Goal: Communication & Community: Answer question/provide support

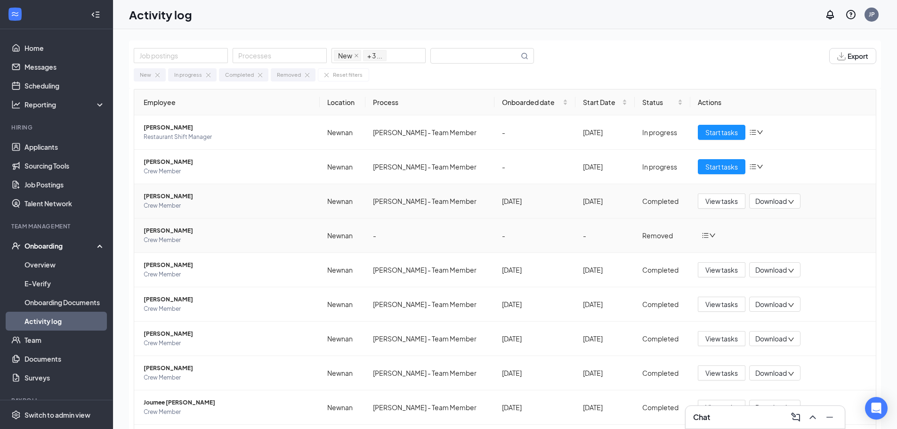
scroll to position [33, 0]
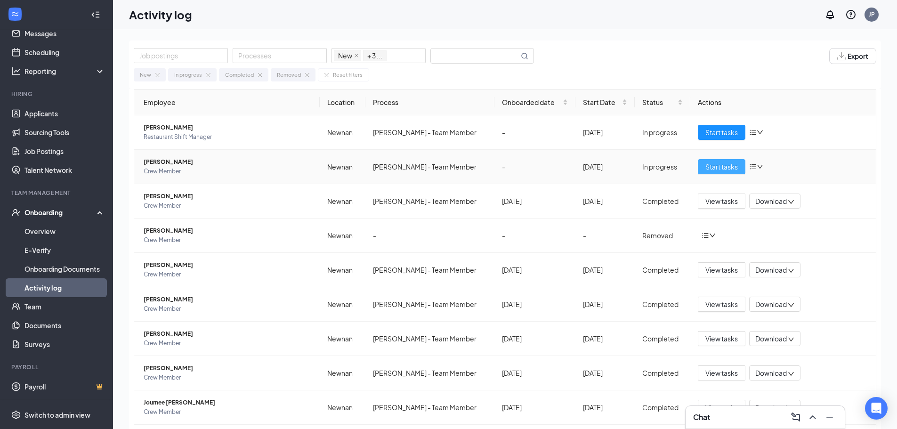
click at [713, 174] on button "Start tasks" at bounding box center [722, 166] width 48 height 15
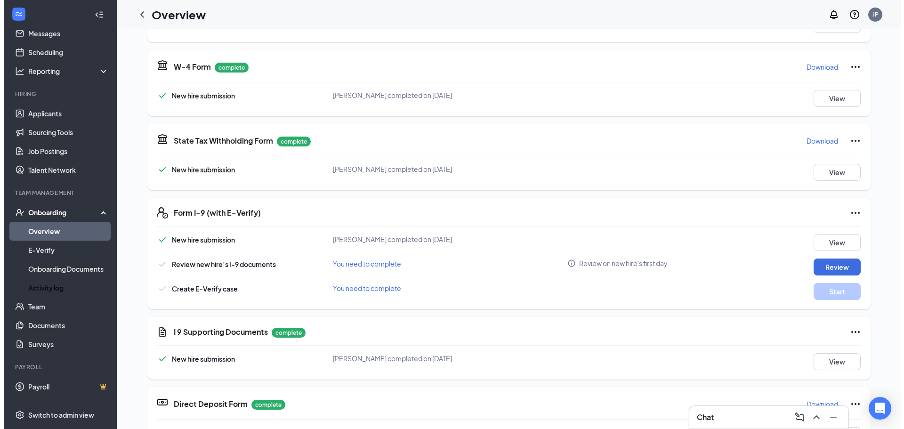
scroll to position [235, 0]
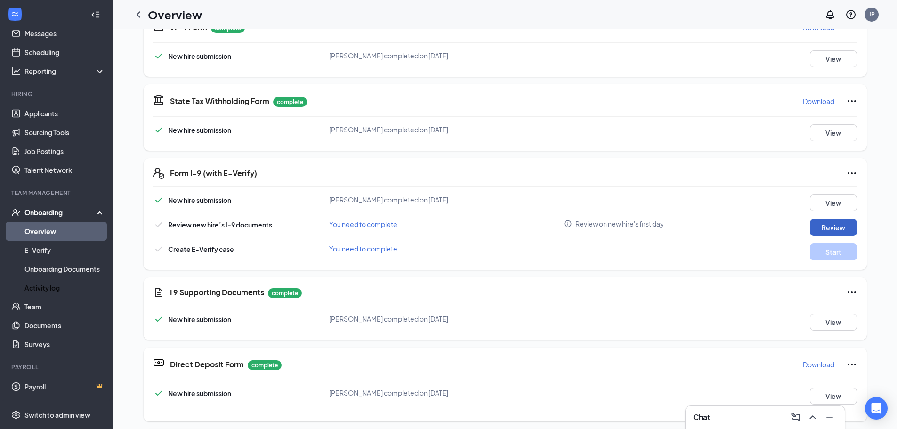
click at [812, 226] on button "Review" at bounding box center [833, 227] width 47 height 17
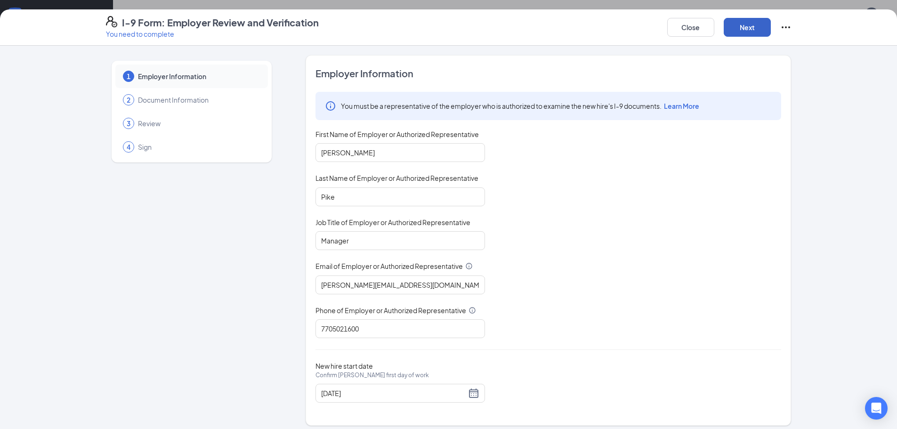
click at [750, 27] on button "Next" at bounding box center [747, 27] width 47 height 19
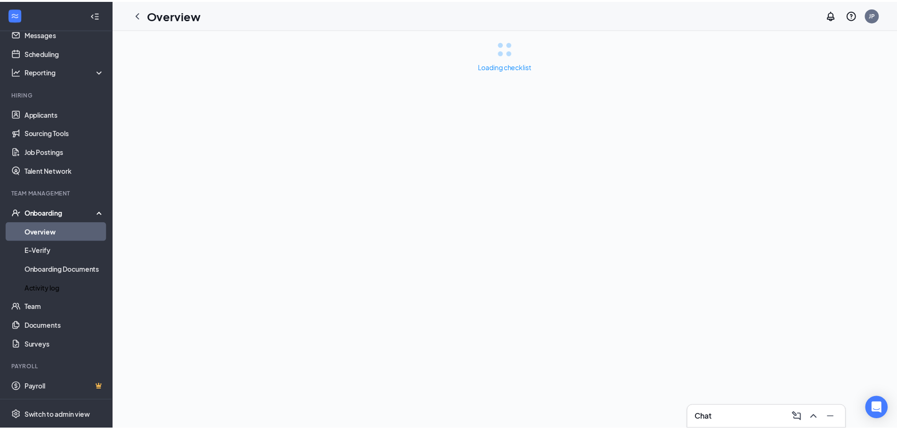
scroll to position [0, 0]
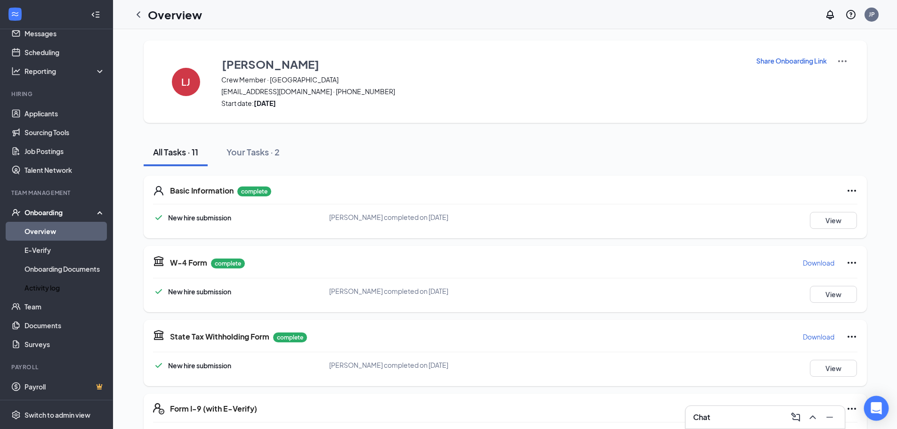
click at [875, 407] on icon "Open Intercom Messenger" at bounding box center [876, 408] width 11 height 12
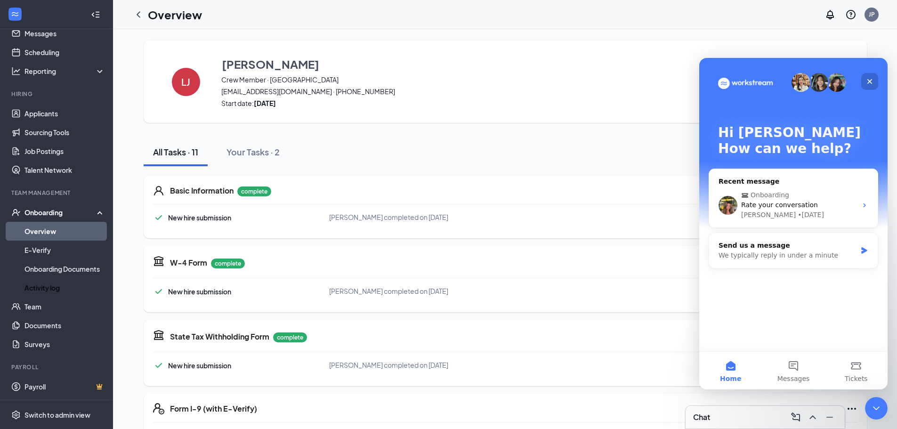
click at [867, 76] on div "Close" at bounding box center [869, 81] width 17 height 17
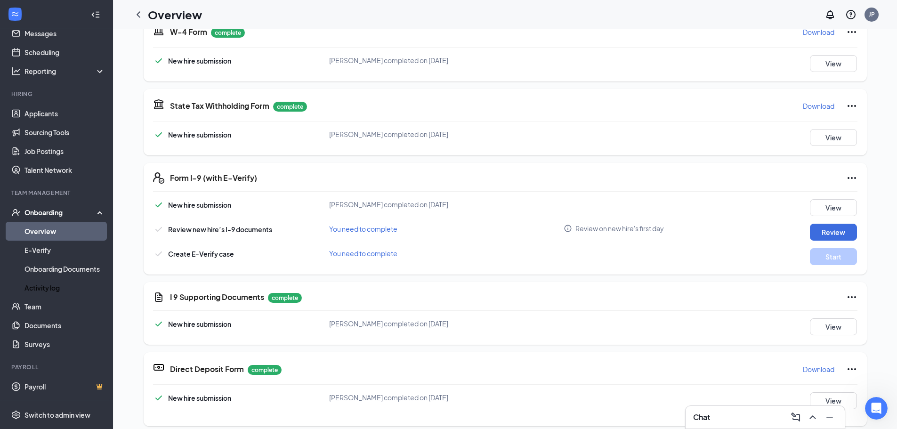
scroll to position [235, 0]
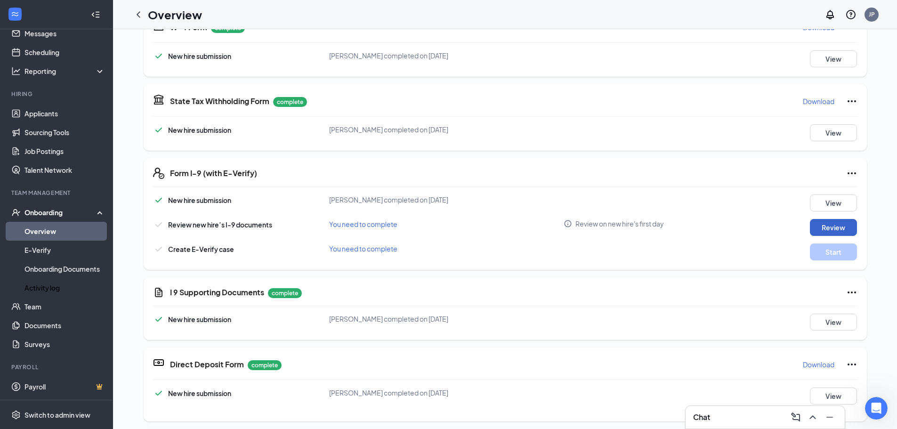
click at [824, 234] on button "Review" at bounding box center [833, 227] width 47 height 17
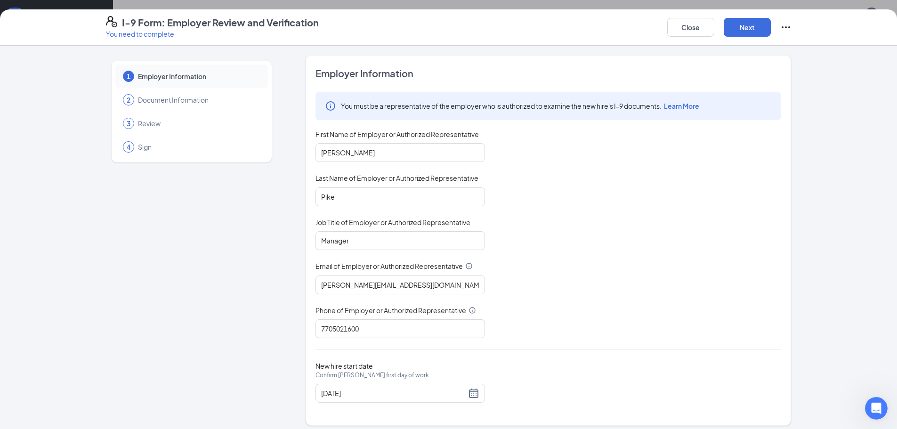
scroll to position [6, 0]
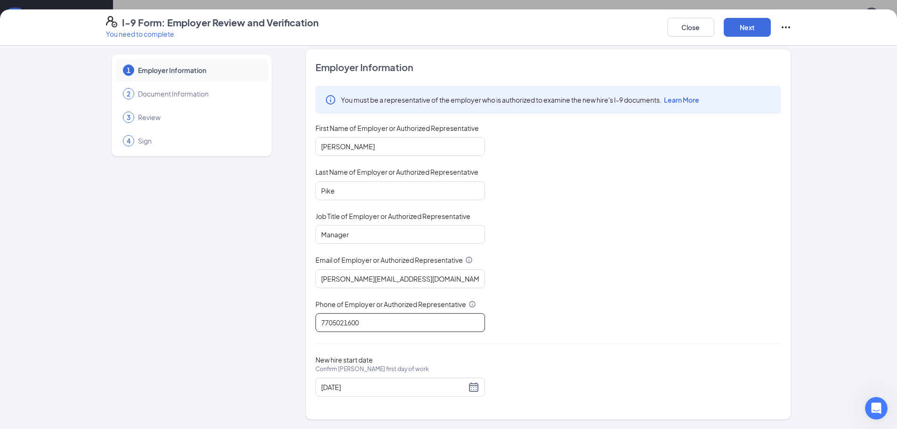
drag, startPoint x: 393, startPoint y: 320, endPoint x: 303, endPoint y: 319, distance: 89.9
click at [306, 319] on div "Employer Information You must be a representative of the employer who is author…" at bounding box center [549, 234] width 486 height 371
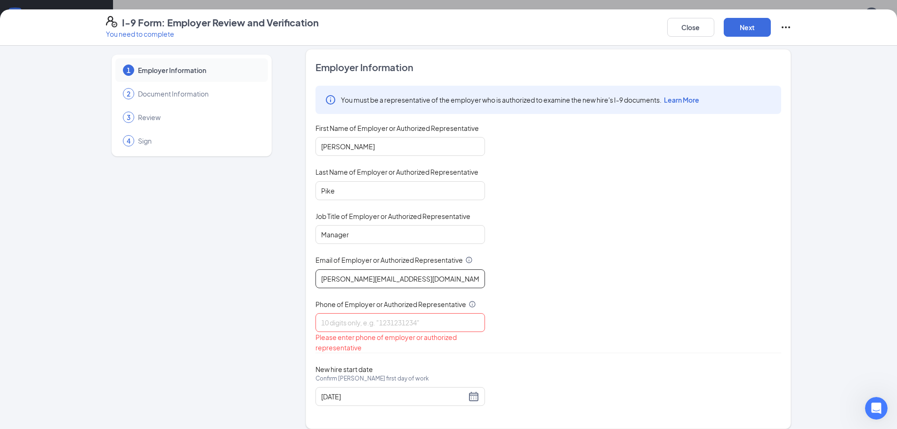
drag, startPoint x: 429, startPoint y: 280, endPoint x: 277, endPoint y: 266, distance: 152.3
click at [277, 266] on div "1 Employer Information 2 Document Information 3 Review 4 Sign Employer Informat…" at bounding box center [449, 239] width 686 height 380
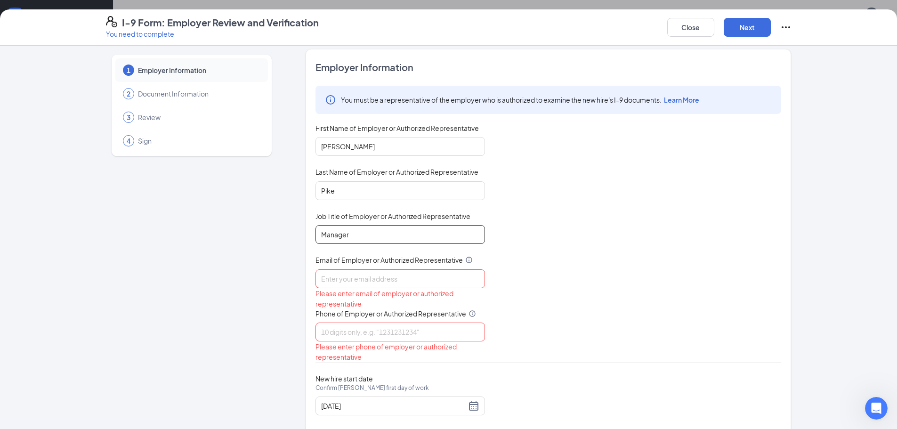
drag, startPoint x: 343, startPoint y: 234, endPoint x: 251, endPoint y: 225, distance: 93.2
click at [251, 225] on div "1 Employer Information 2 Document Information 3 Review 4 Sign Employer Informat…" at bounding box center [449, 243] width 686 height 389
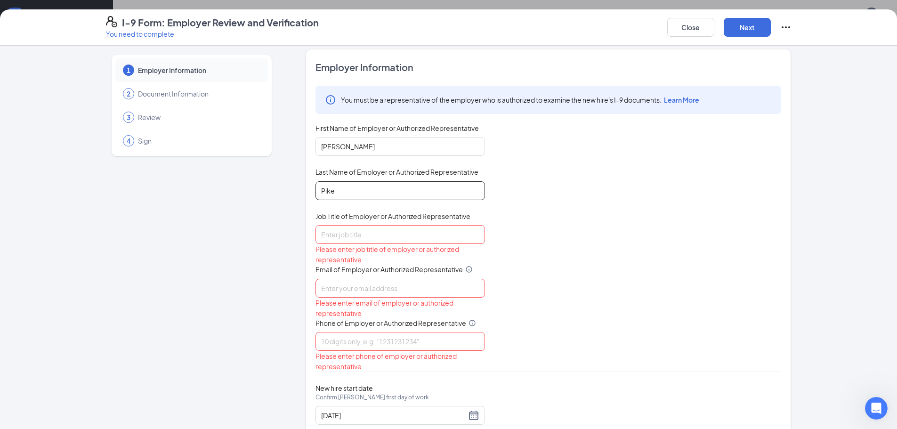
drag, startPoint x: 292, startPoint y: 187, endPoint x: 282, endPoint y: 186, distance: 10.4
click at [282, 186] on div "1 Employer Information 2 Document Information 3 Review 4 Sign Employer Informat…" at bounding box center [449, 248] width 686 height 399
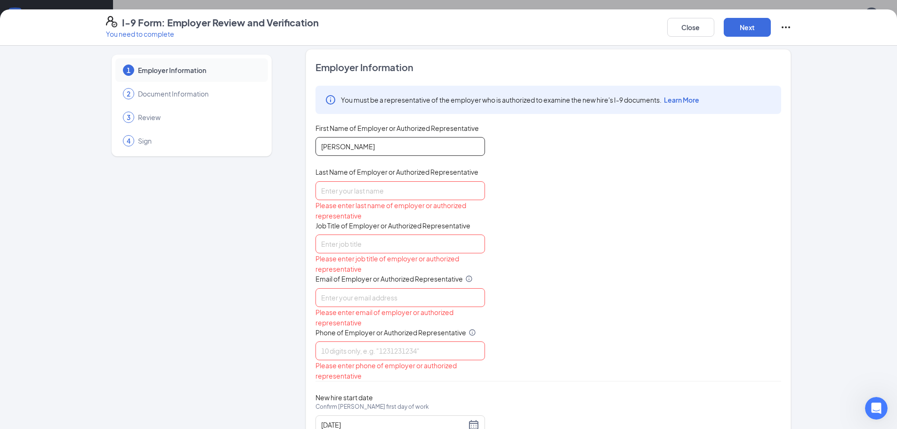
drag, startPoint x: 348, startPoint y: 146, endPoint x: 285, endPoint y: 141, distance: 62.8
click at [286, 141] on div "1 Employer Information 2 Document Information 3 Review 4 Sign Employer Informat…" at bounding box center [449, 253] width 686 height 408
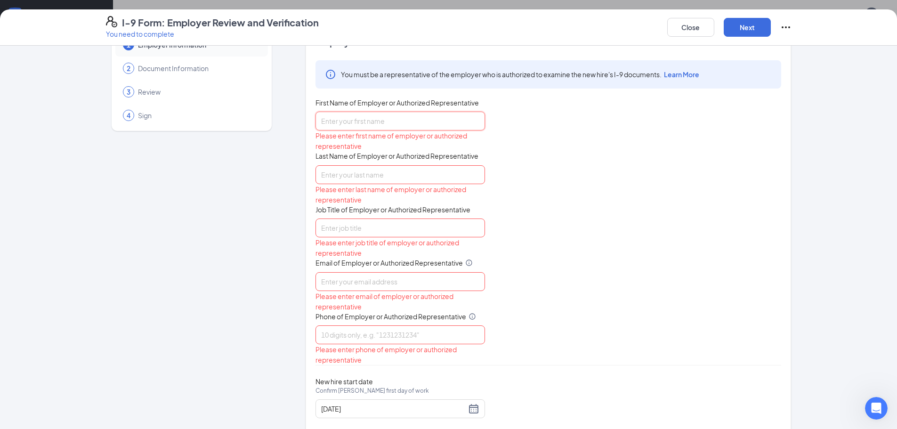
scroll to position [53, 0]
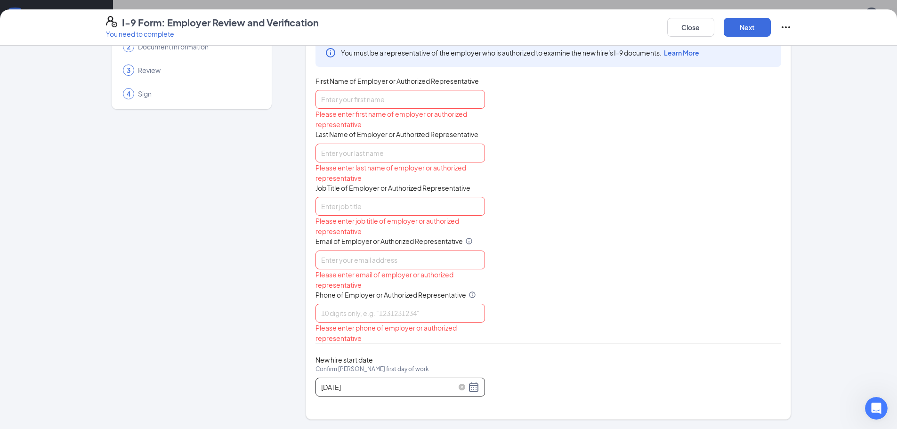
click at [470, 391] on div "[DATE]" at bounding box center [400, 386] width 158 height 11
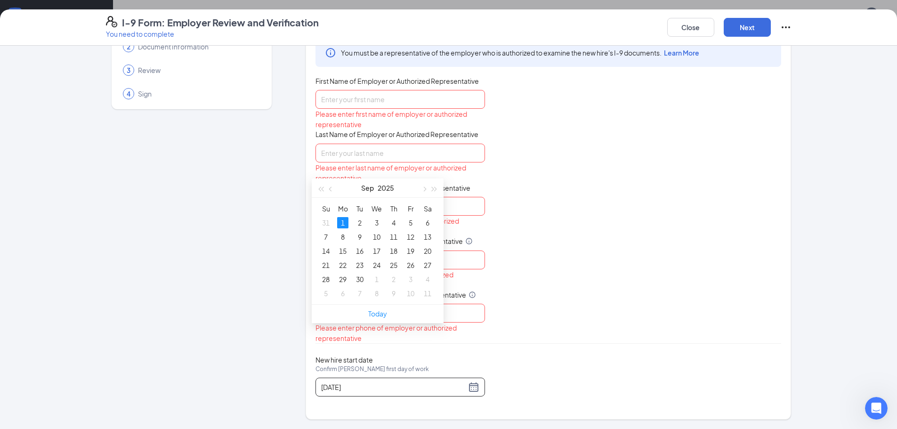
scroll to position [235, 0]
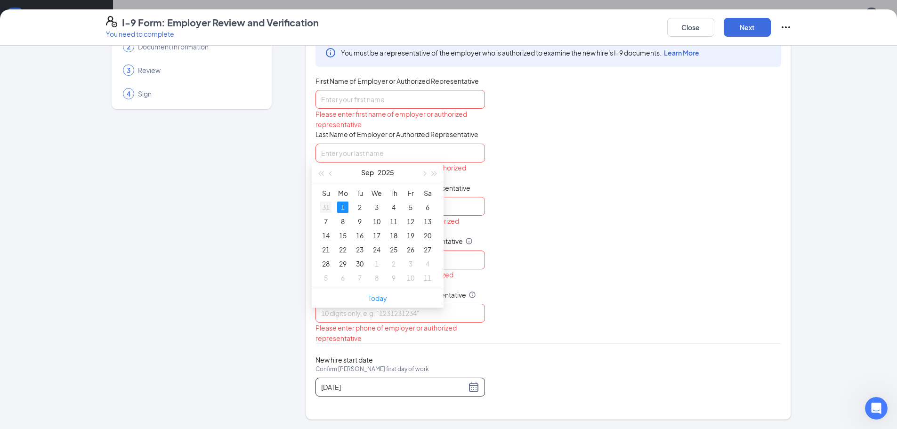
type input "[DATE]"
click at [325, 211] on div "31" at bounding box center [325, 207] width 11 height 11
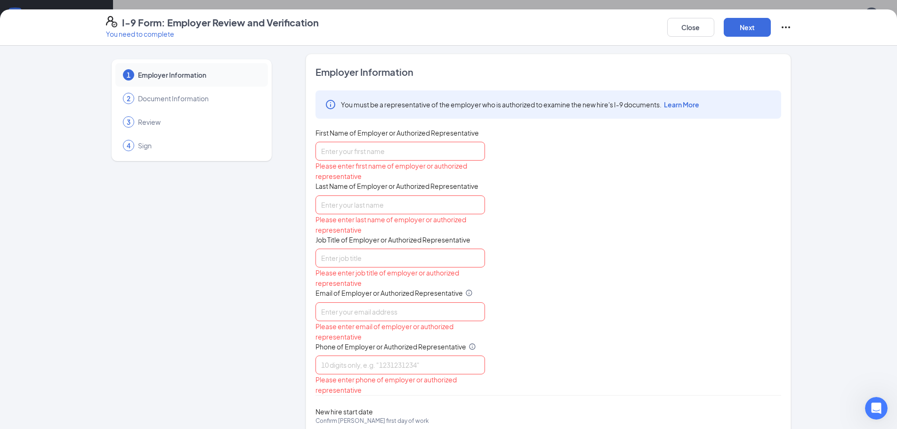
scroll to position [0, 0]
click at [788, 31] on icon "Ellipses" at bounding box center [785, 27] width 11 height 11
click at [411, 158] on input "First Name of Employer or Authorized Representative" at bounding box center [401, 152] width 170 height 19
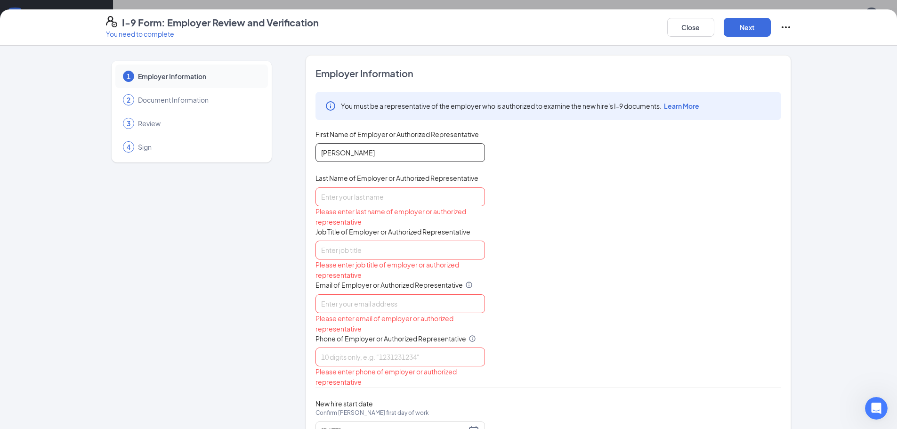
type input "[PERSON_NAME]"
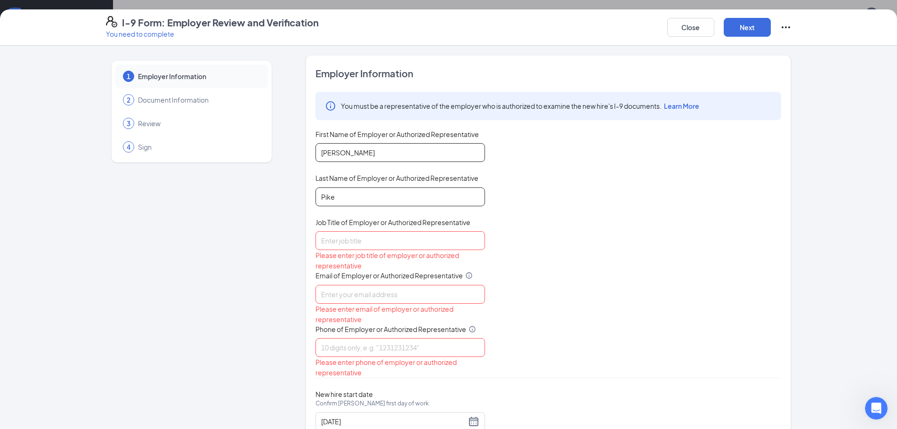
type input "Pike"
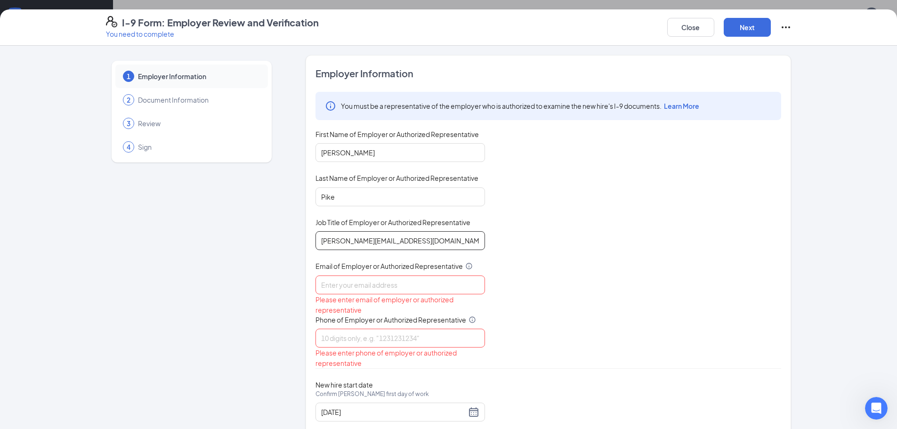
drag, startPoint x: 397, startPoint y: 242, endPoint x: 277, endPoint y: 230, distance: 121.1
click at [277, 230] on div "1 Employer Information 2 Document Information 3 Review 4 Sign Employer Informat…" at bounding box center [449, 249] width 686 height 389
type input "Manager"
click at [358, 284] on input "Email of Employer or Authorized Representative" at bounding box center [401, 284] width 170 height 19
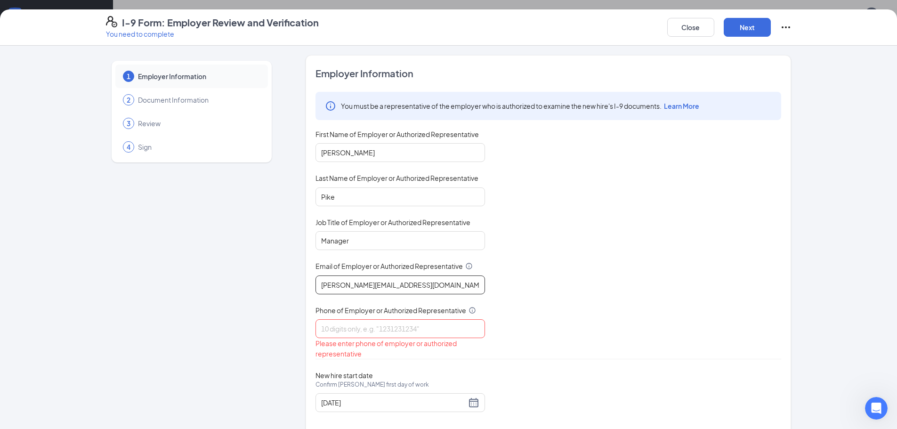
type input "[PERSON_NAME][EMAIL_ADDRESS][DOMAIN_NAME]"
click at [370, 330] on input "Phone of Employer or Authorized Representative" at bounding box center [401, 328] width 170 height 19
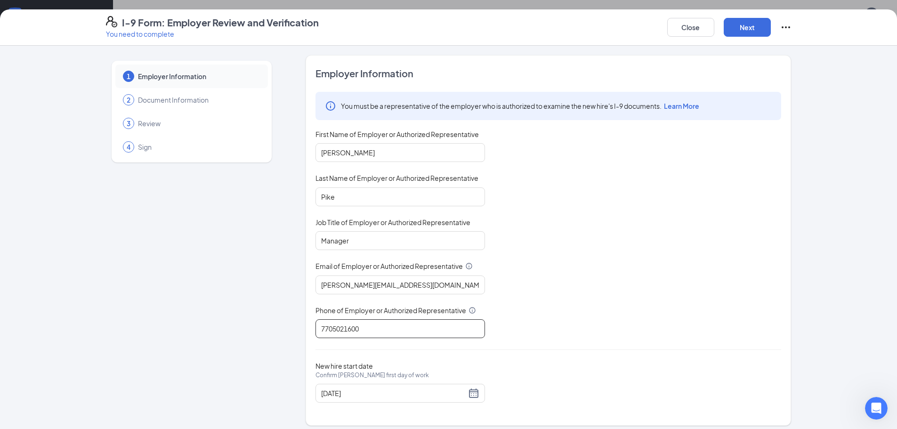
type input "7705021600"
click at [601, 293] on div "You must be a representative of the employer who is authorized to examine the n…" at bounding box center [549, 215] width 466 height 246
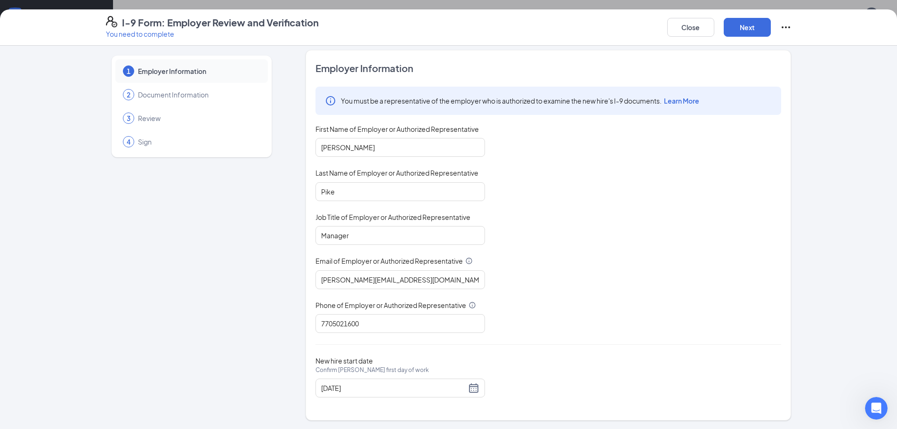
scroll to position [6, 0]
click at [731, 27] on button "Next" at bounding box center [747, 27] width 47 height 19
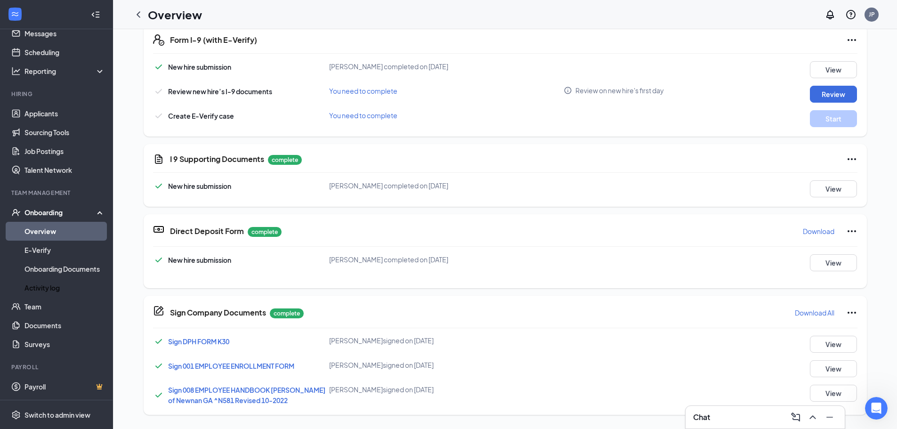
scroll to position [377, 0]
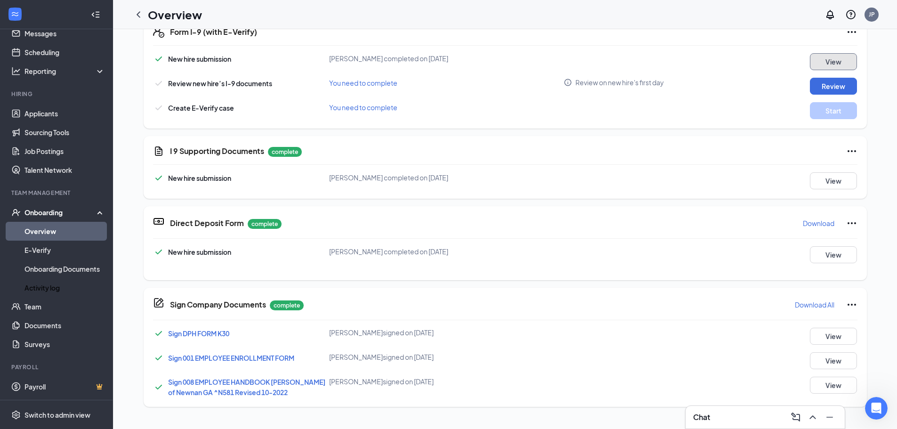
click at [819, 65] on button "View" at bounding box center [833, 61] width 47 height 17
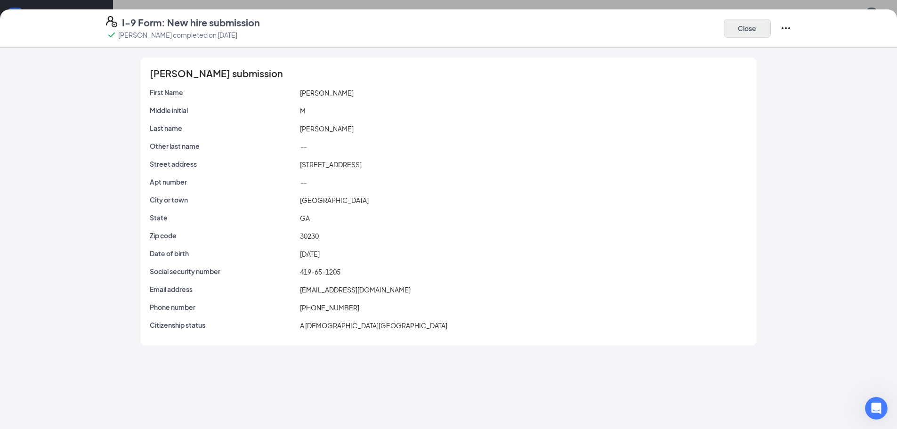
scroll to position [0, 0]
click at [778, 34] on div "Close" at bounding box center [758, 28] width 68 height 24
click at [783, 29] on icon "Ellipses" at bounding box center [786, 28] width 8 height 2
click at [760, 26] on button "Close" at bounding box center [747, 28] width 47 height 19
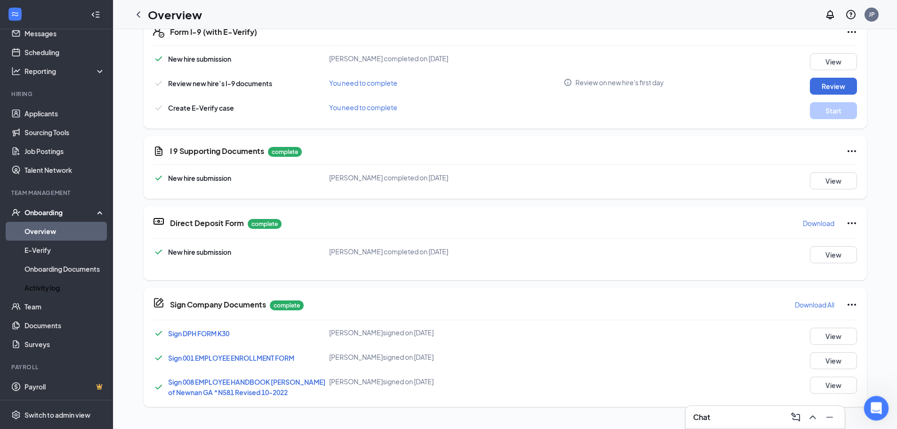
click at [868, 414] on div "Open Intercom Messenger" at bounding box center [874, 406] width 31 height 31
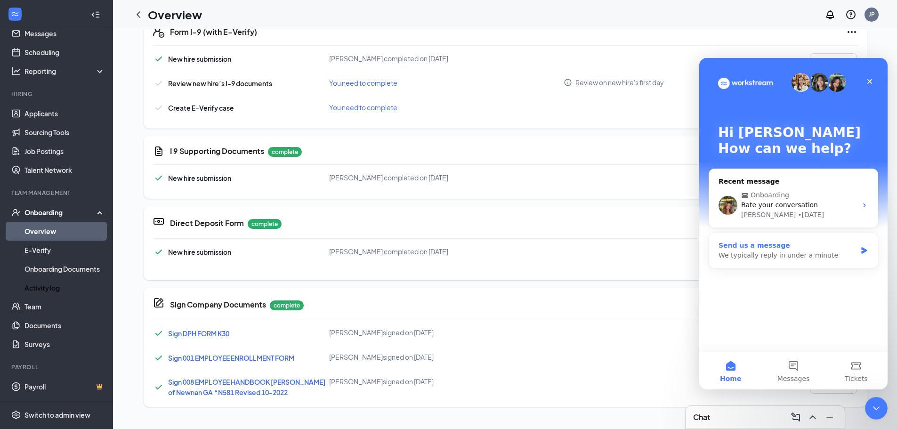
click at [813, 253] on div "We typically reply in under a minute" at bounding box center [788, 256] width 138 height 10
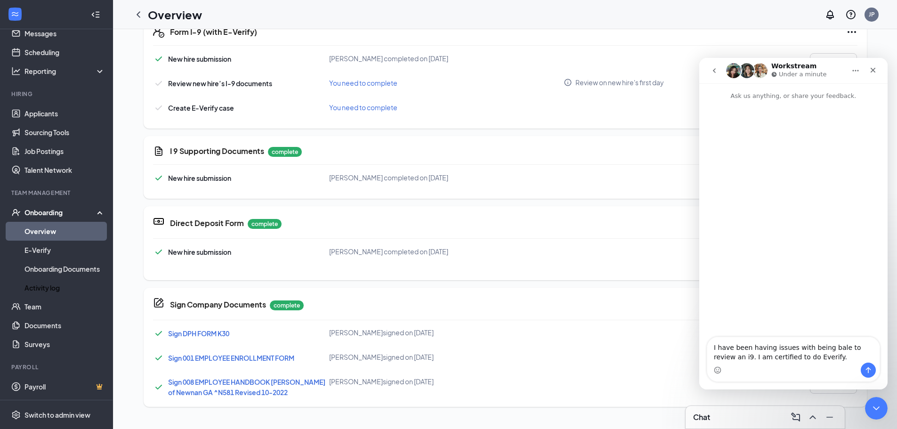
click at [783, 358] on textarea "I have been having issues with being bale to review an i9. I am certified to do…" at bounding box center [793, 349] width 172 height 25
click at [823, 360] on textarea "I have been having issues with being bale to review an i9. I am certified to do…" at bounding box center [793, 349] width 172 height 25
click at [786, 358] on textarea "I have been having issues with being bale to review an i9. I am certified to do…" at bounding box center [793, 349] width 172 height 25
click at [809, 358] on textarea "I have been having issues with being bale to review an i9. I am certified to do…" at bounding box center [793, 349] width 172 height 25
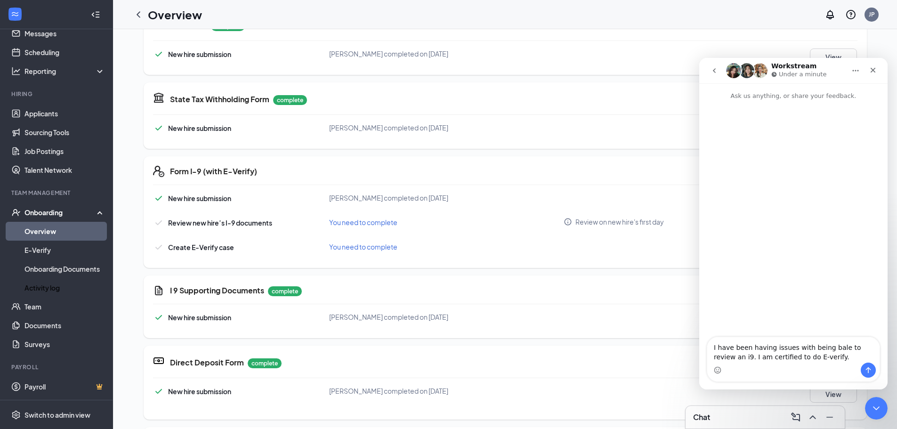
scroll to position [283, 0]
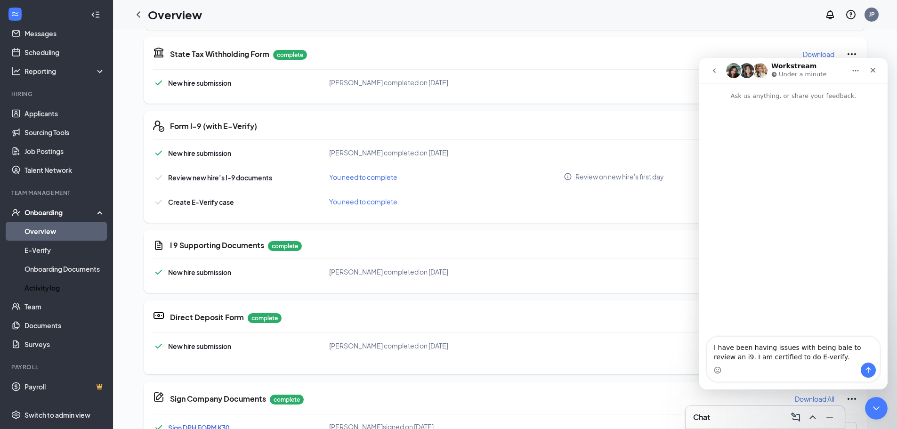
click at [790, 358] on textarea "I have been having issues with being bale to review an i9. I am certified to do…" at bounding box center [793, 349] width 172 height 25
click at [877, 356] on textarea "I have been having issues with being bale to review an i9. I am certified to do…" at bounding box center [793, 340] width 172 height 44
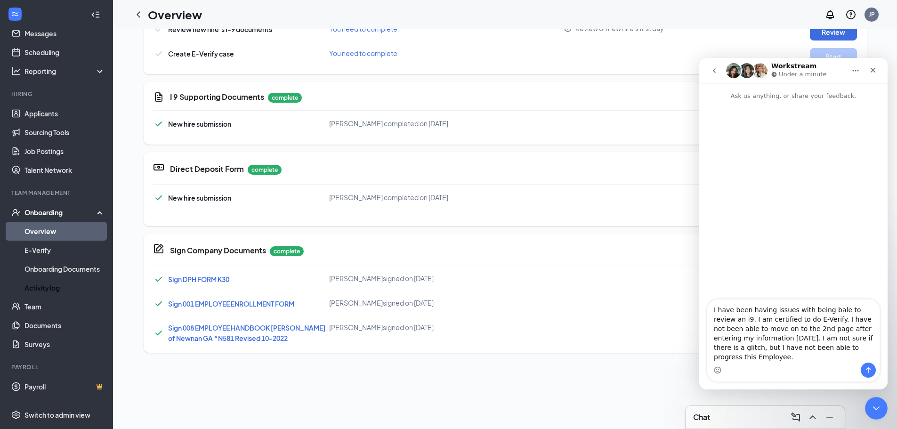
scroll to position [433, 0]
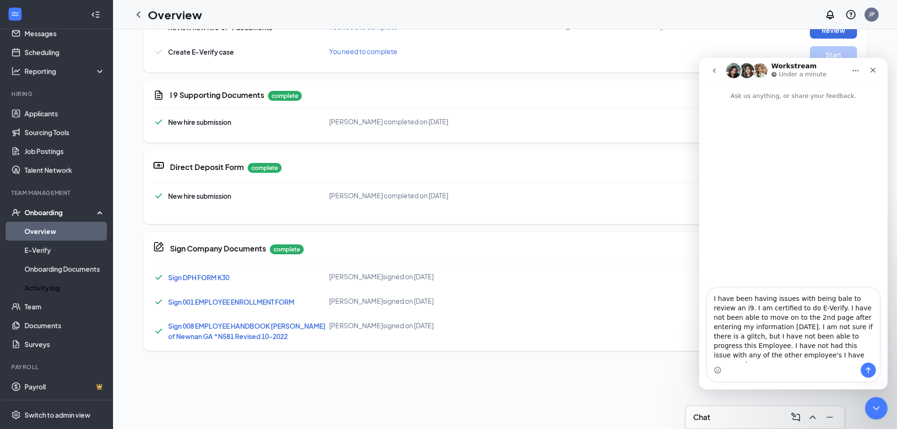
type textarea "I have been having issues with being bale to review an i9. I am certified to do…"
click at [868, 368] on icon "Send a message…" at bounding box center [868, 370] width 5 height 6
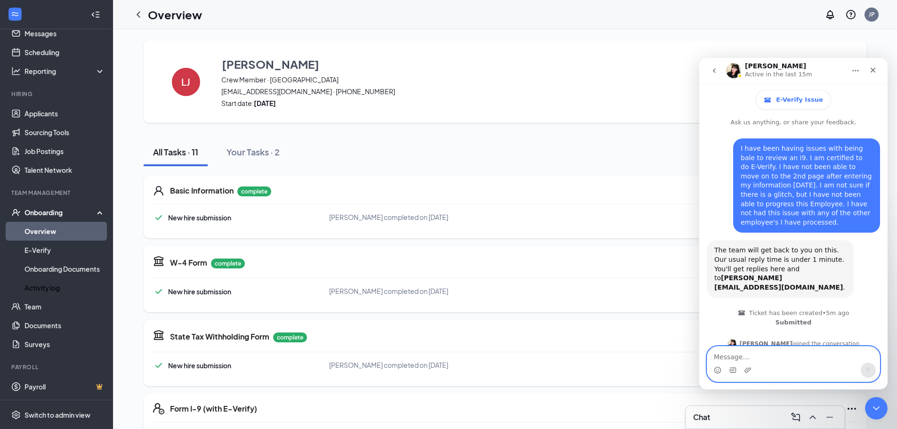
scroll to position [30, 0]
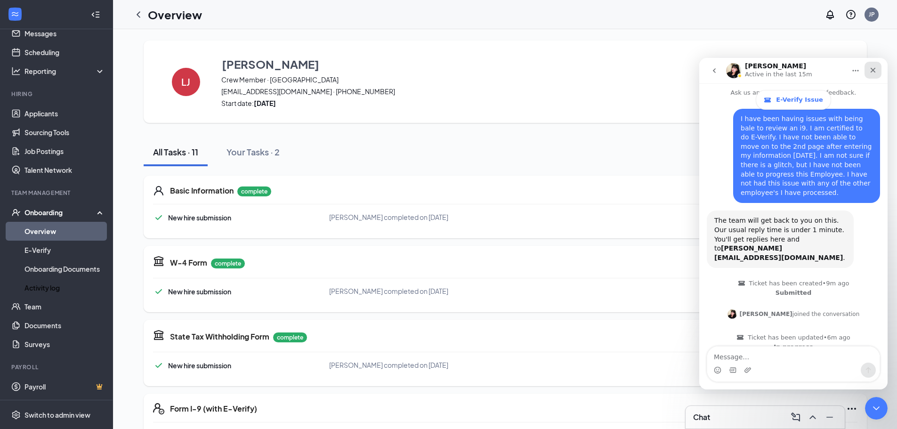
click at [871, 73] on icon "Close" at bounding box center [873, 70] width 8 height 8
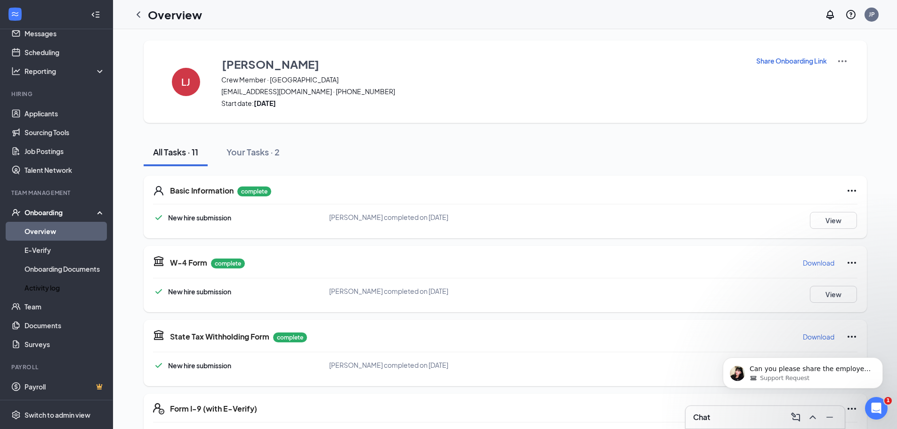
scroll to position [116, 0]
click at [837, 384] on div "Can you please share the employee name, so I can go ahead and take a look from …" at bounding box center [803, 372] width 160 height 31
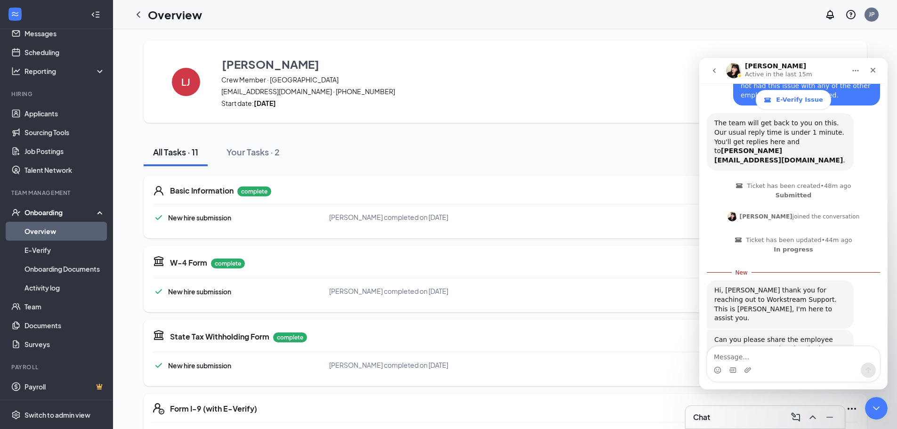
scroll to position [132, 0]
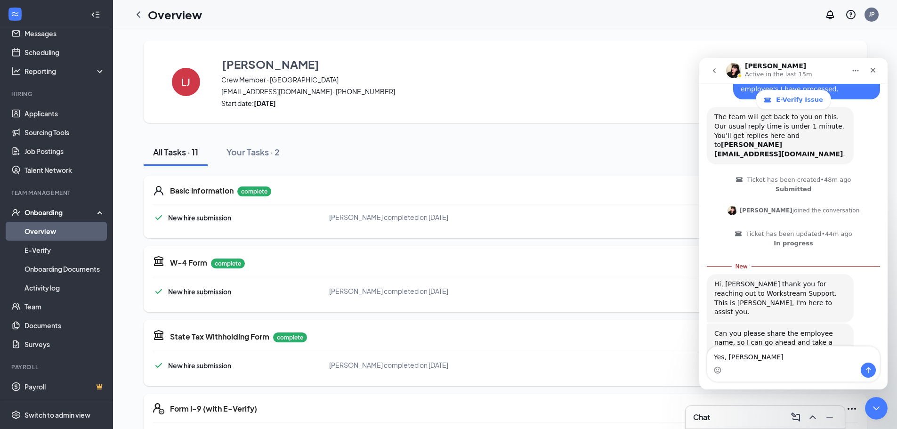
type textarea "Yes, [PERSON_NAME]"
click at [870, 367] on icon "Send a message…" at bounding box center [869, 370] width 8 height 8
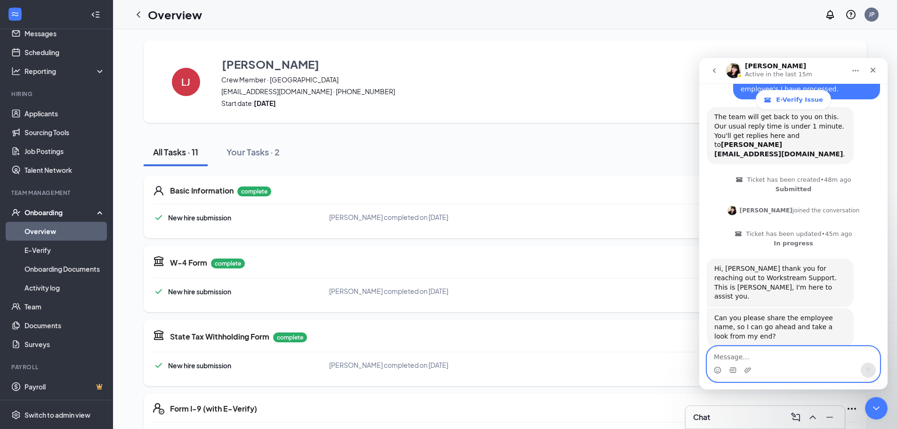
scroll to position [145, 0]
